Goal: Check status: Check status

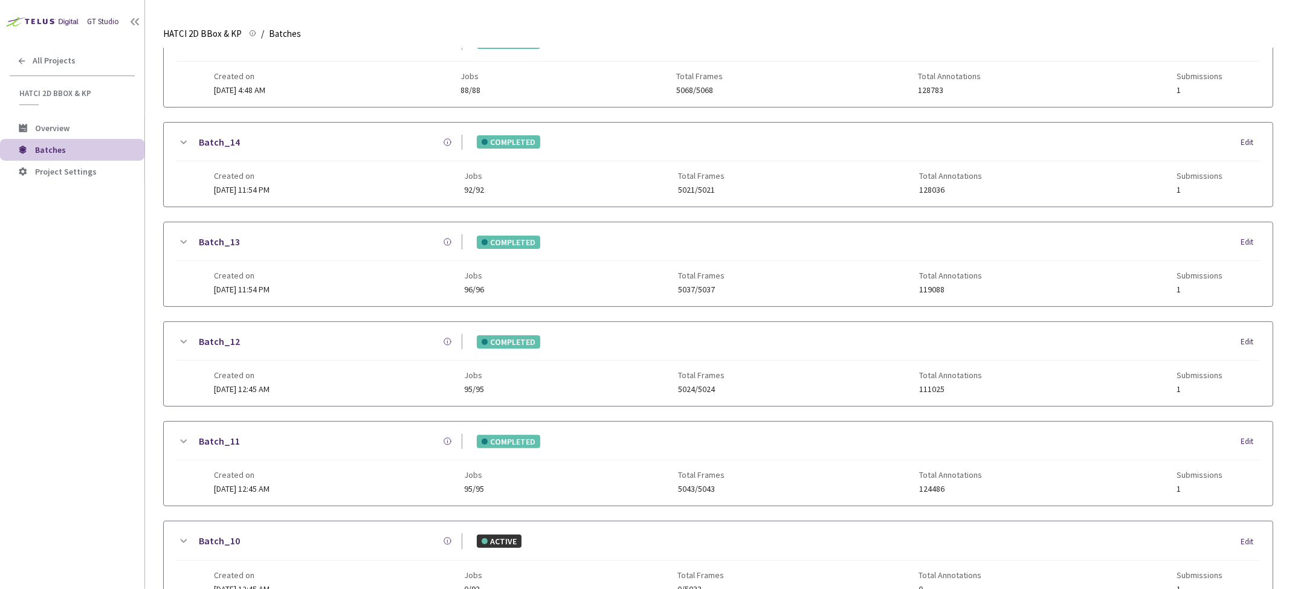
scroll to position [654, 0]
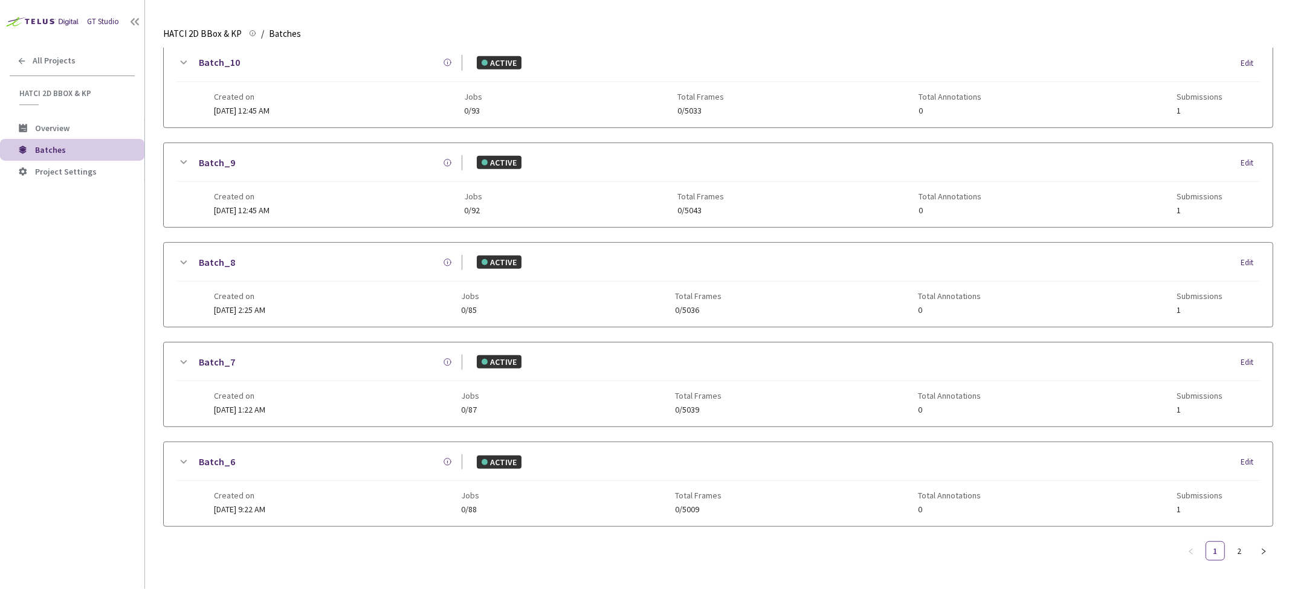
click at [1228, 543] on ul "1 2" at bounding box center [1227, 550] width 92 height 19
click at [1243, 543] on link "2" at bounding box center [1239, 551] width 18 height 18
click at [1243, 553] on link "2" at bounding box center [1239, 552] width 18 height 18
click at [184, 256] on icon at bounding box center [183, 263] width 15 height 15
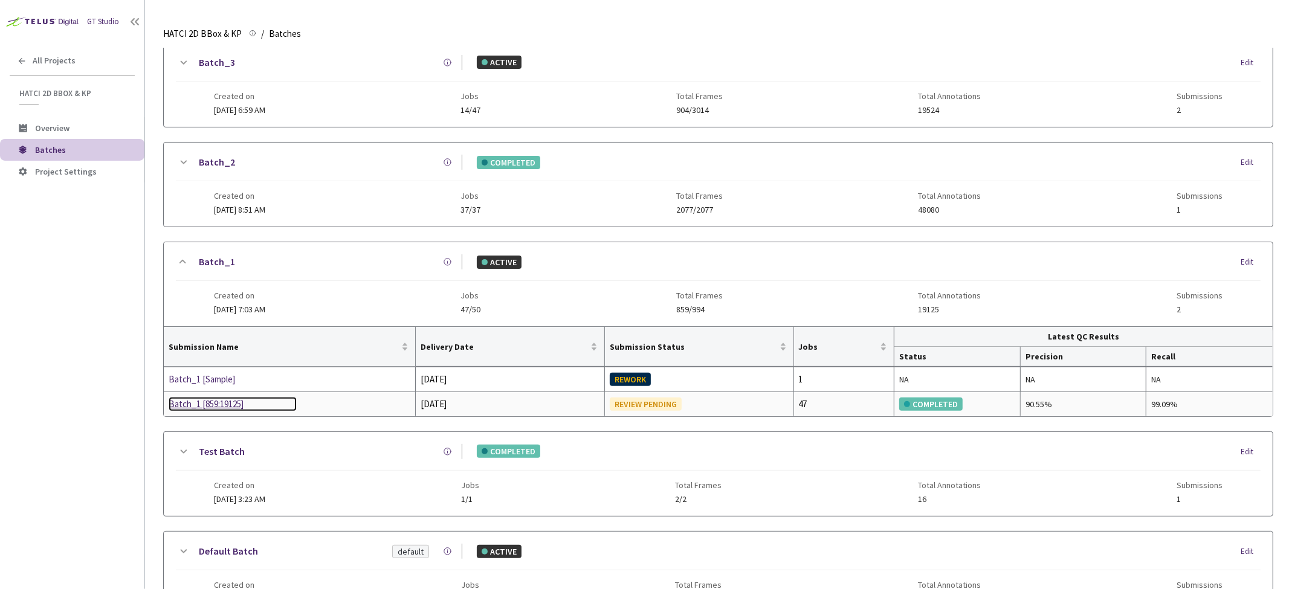
click at [205, 406] on div "Batch_1 [859:19125]" at bounding box center [233, 404] width 128 height 15
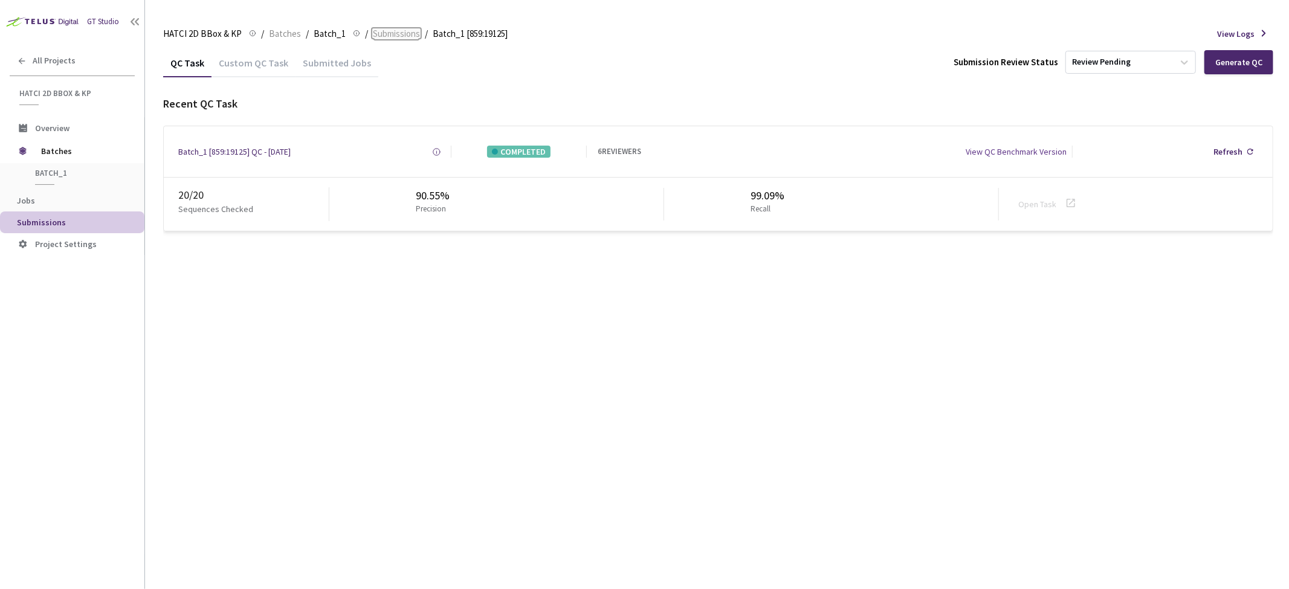
click at [375, 34] on span "Submissions" at bounding box center [396, 34] width 47 height 15
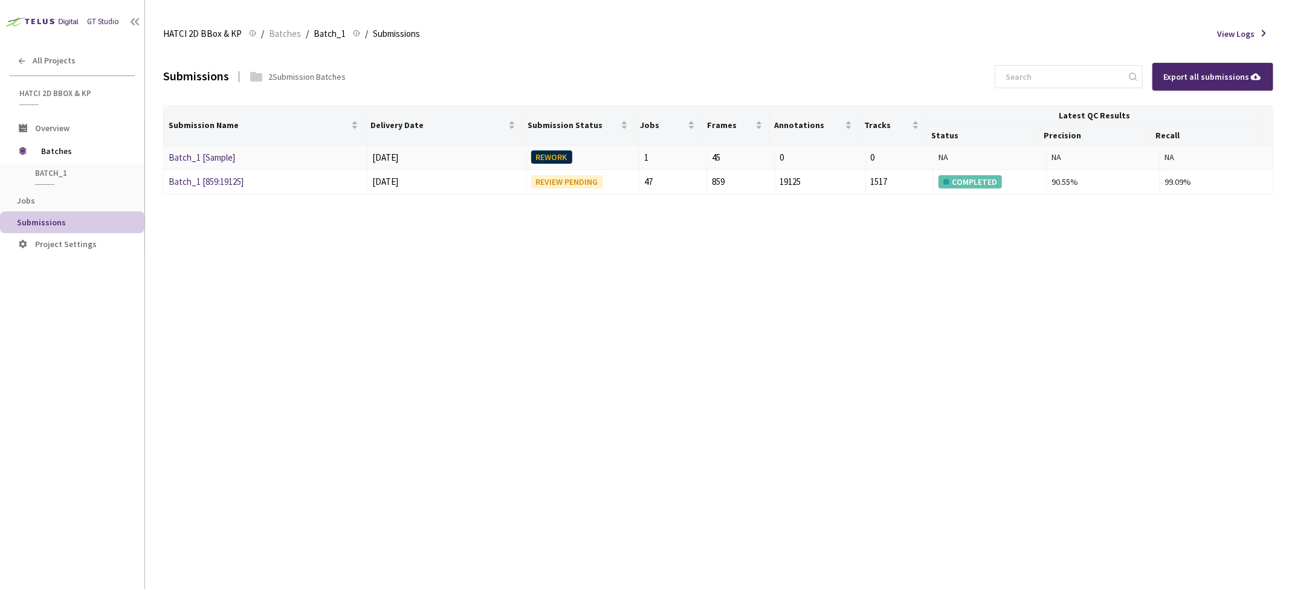
click at [552, 157] on div "REWORK" at bounding box center [551, 156] width 41 height 13
click at [320, 36] on span "Batch_1" at bounding box center [330, 34] width 32 height 15
click at [324, 31] on span "Batch_1" at bounding box center [330, 34] width 32 height 15
